Goal: Find contact information: Find contact information

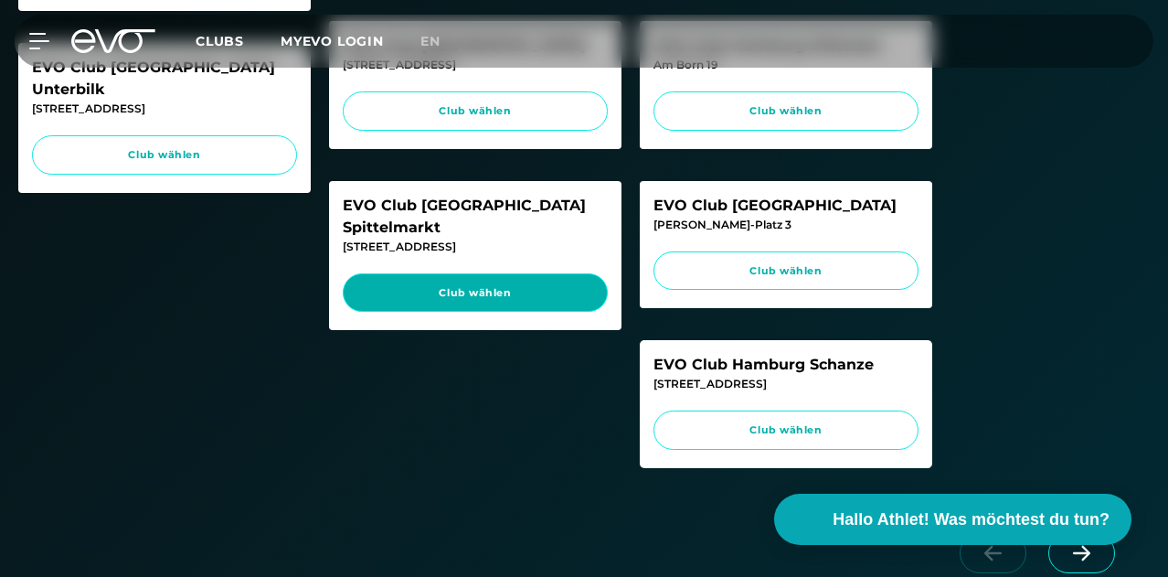
scroll to position [823, 0]
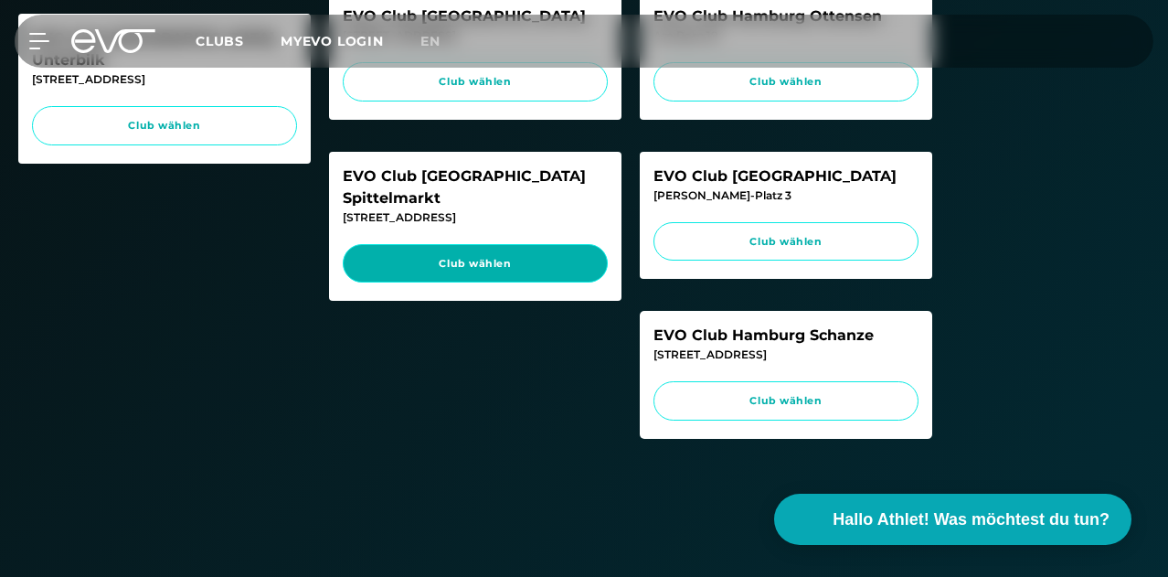
click at [475, 271] on span "Club wählen" at bounding box center [475, 264] width 230 height 16
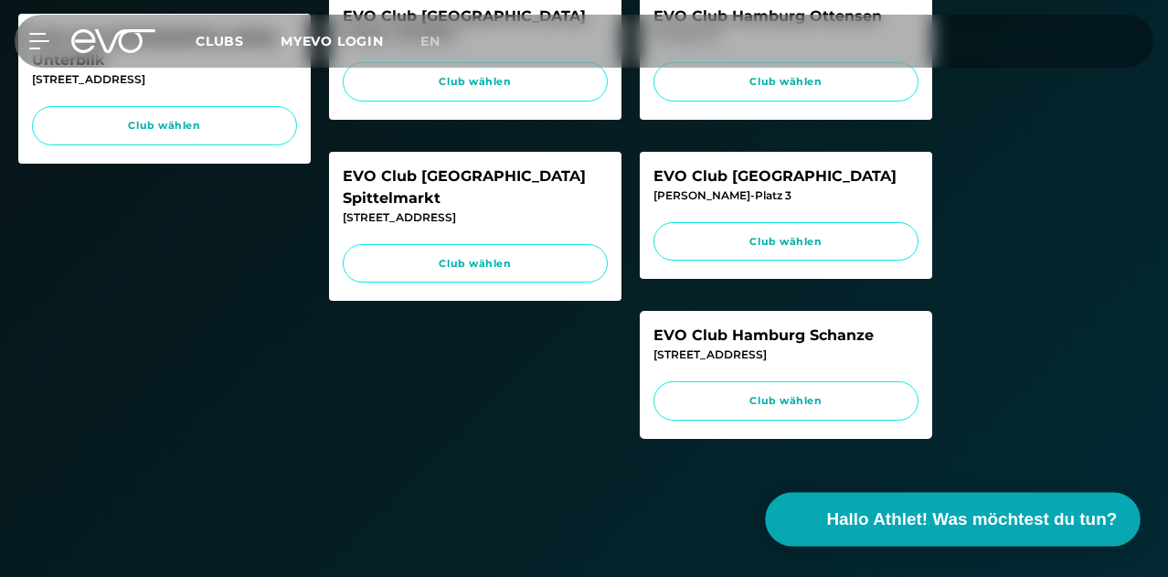
click at [897, 505] on button "Hallo Athlet! Was möchtest du tun?" at bounding box center [953, 520] width 375 height 54
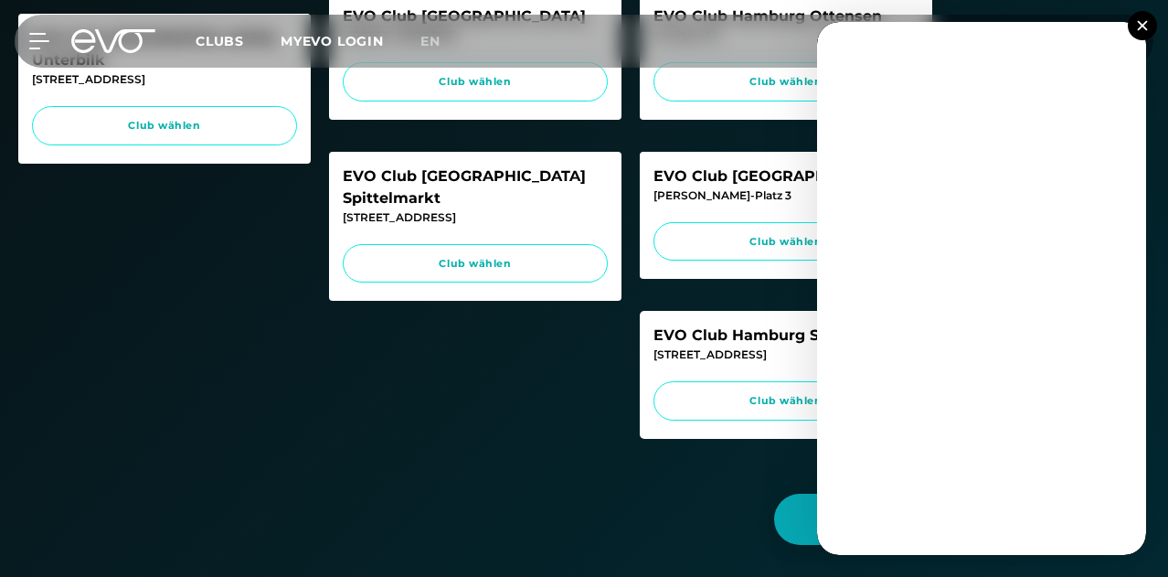
scroll to position [914, 0]
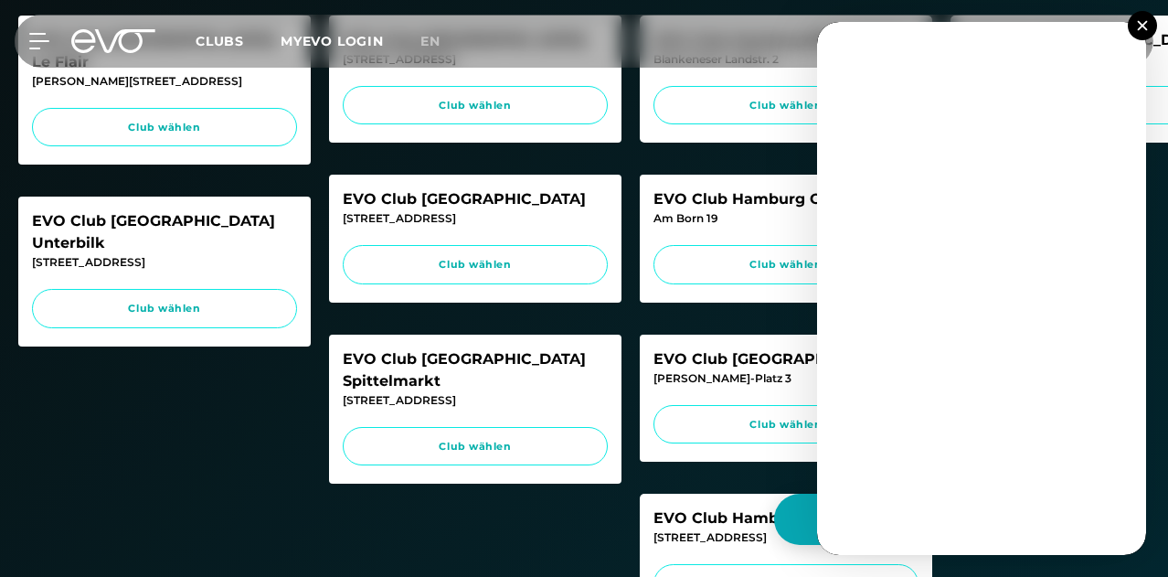
scroll to position [640, 0]
click at [1140, 31] on button at bounding box center [1142, 25] width 29 height 29
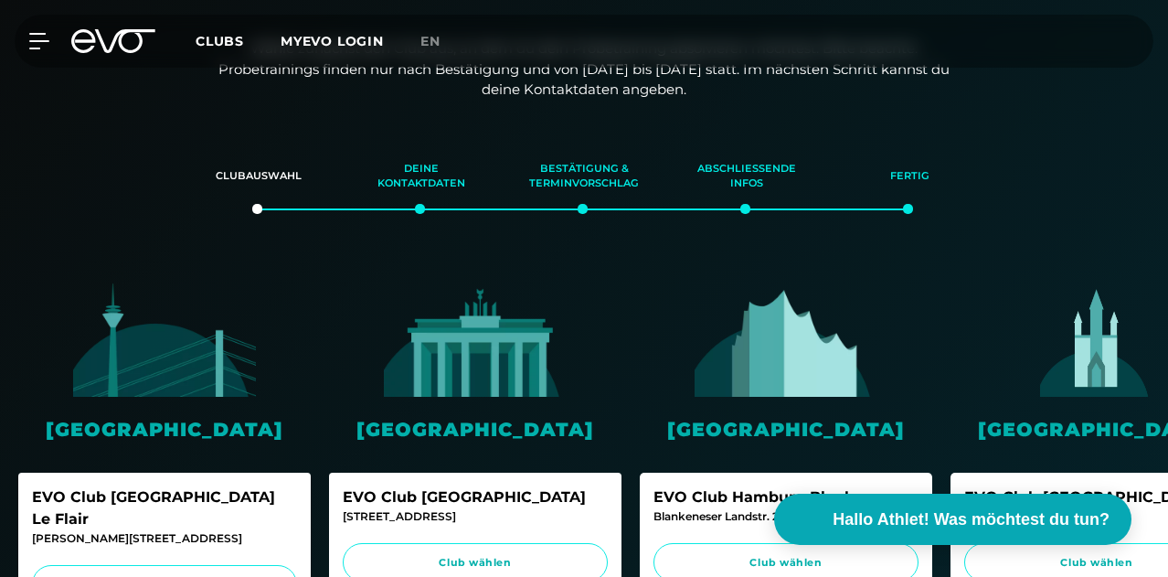
scroll to position [0, 0]
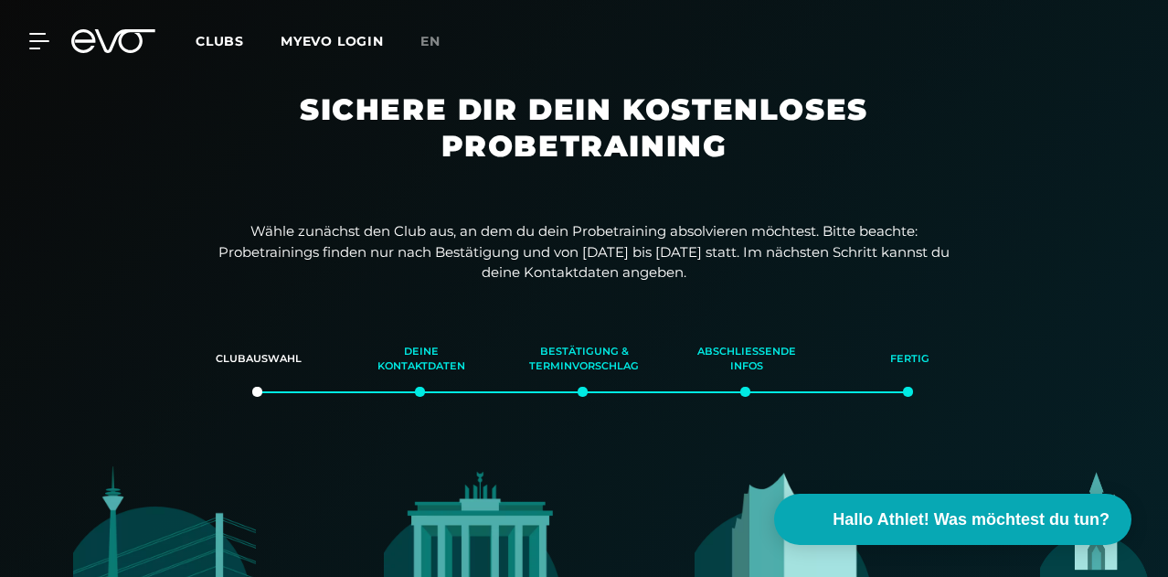
click at [51, 49] on div "MyEVO Login Über EVO Mitgliedschaften Probetraining TAGESPASS EVO Studios [GEOG…" at bounding box center [584, 41] width 1161 height 53
click at [42, 45] on icon at bounding box center [42, 41] width 27 height 16
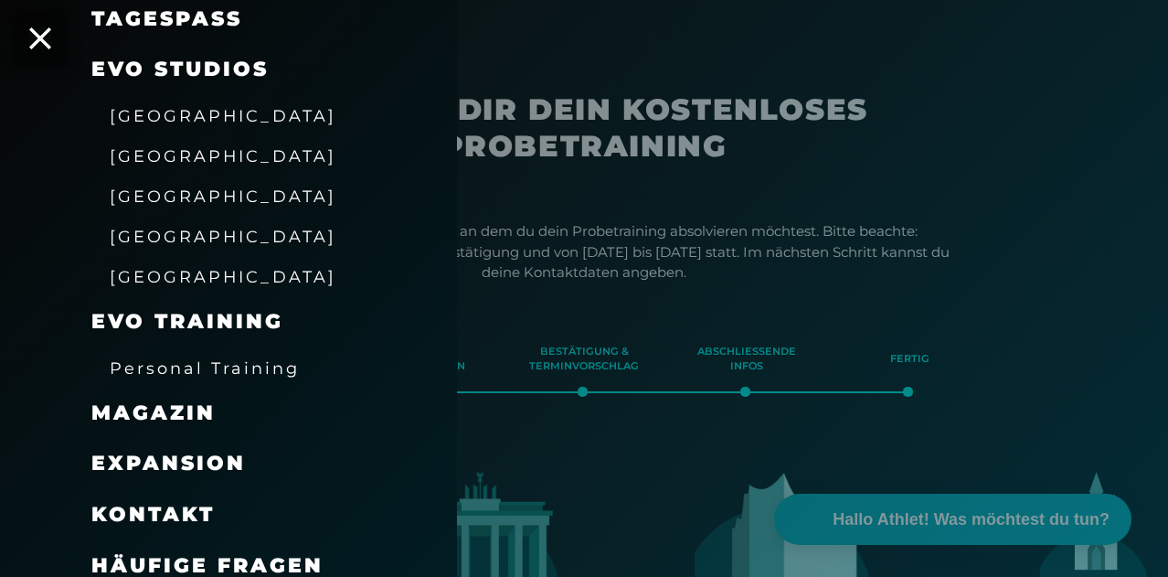
scroll to position [316, 0]
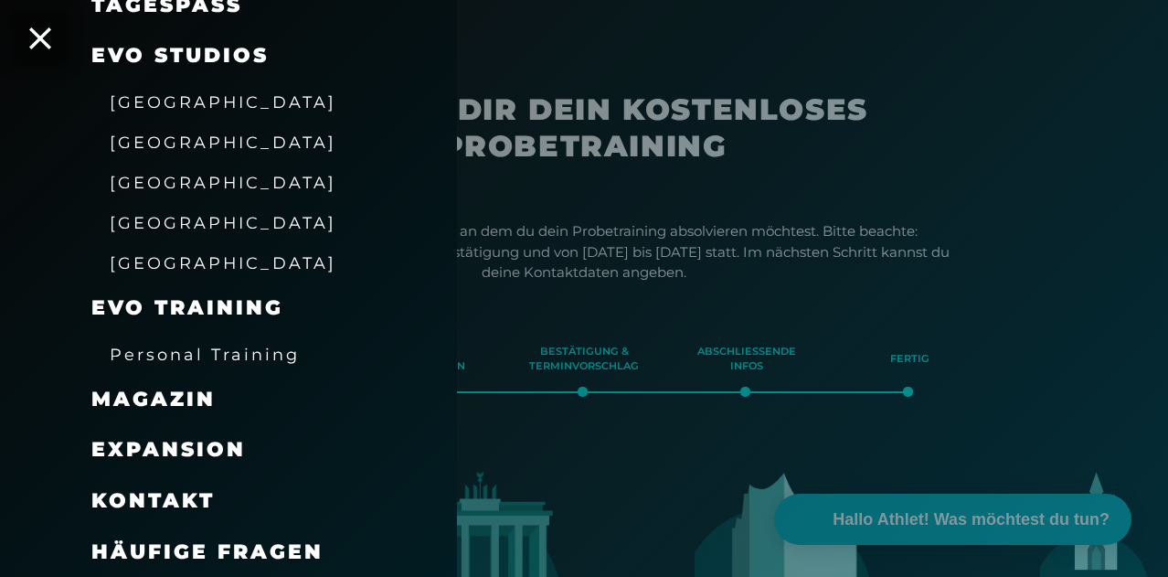
click at [166, 488] on span "Kontakt" at bounding box center [152, 500] width 123 height 25
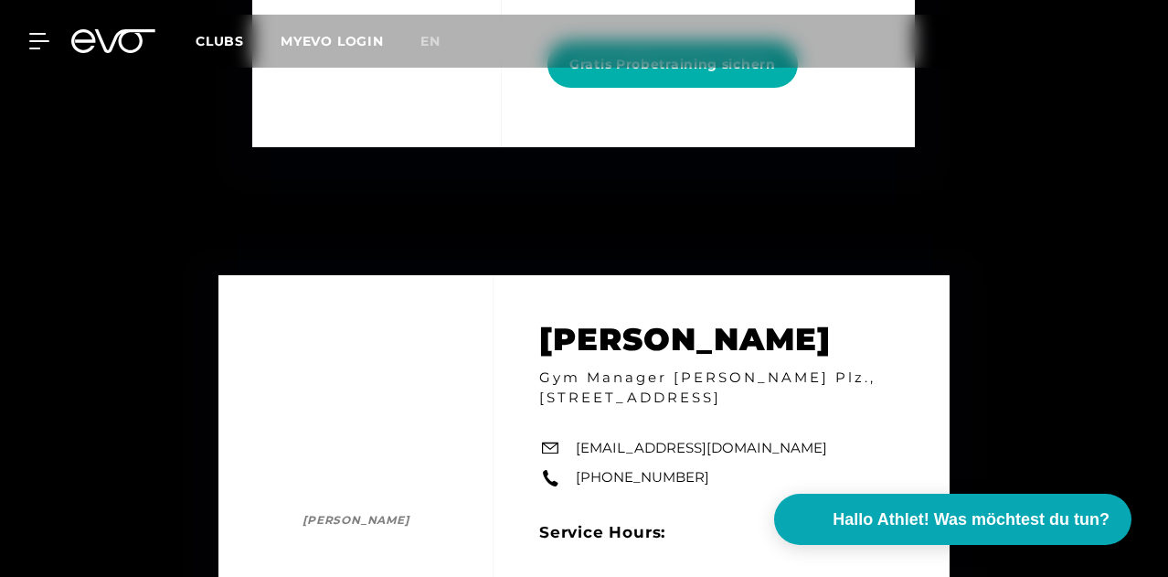
scroll to position [5301, 0]
